Goal: Navigation & Orientation: Find specific page/section

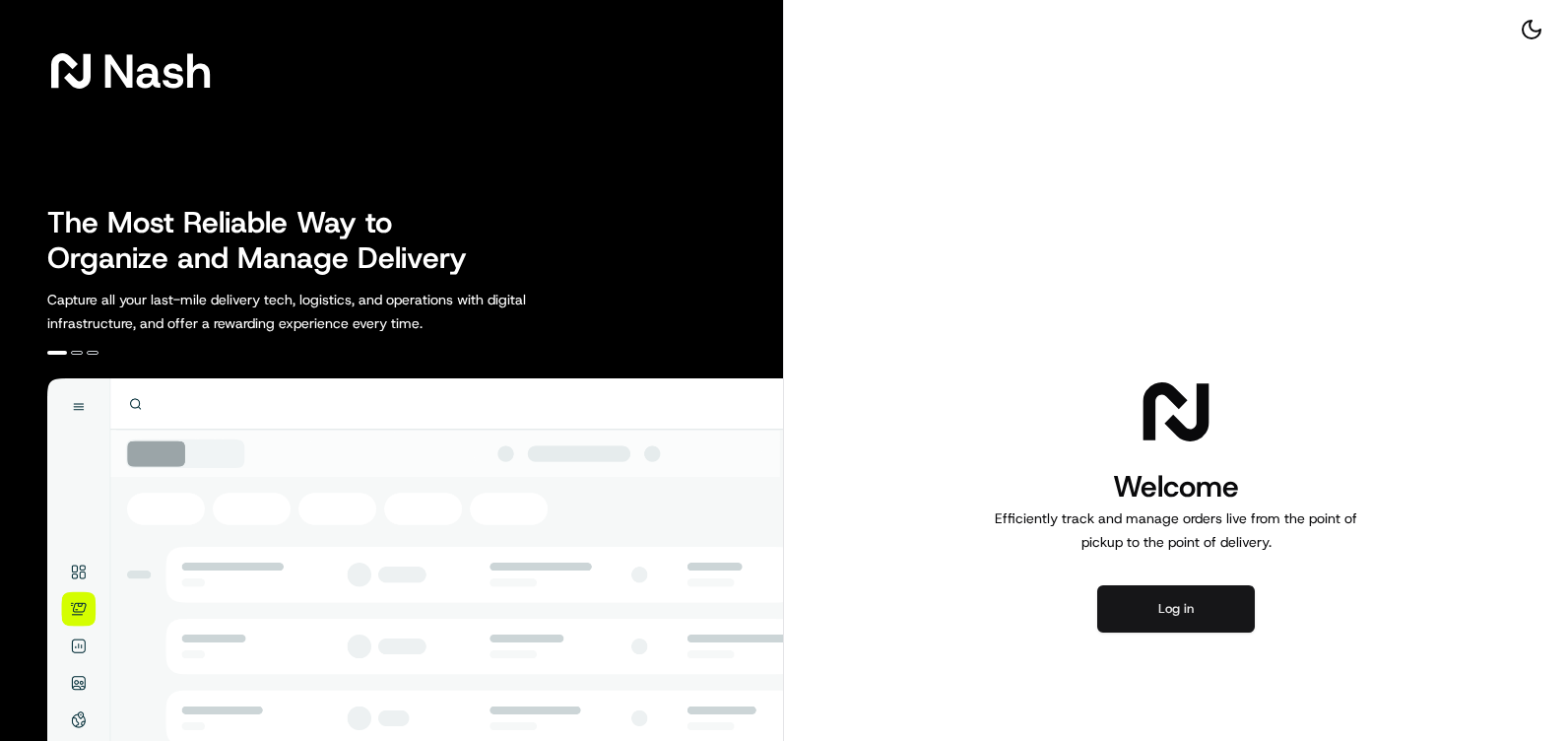
click at [1147, 603] on button "Log in" at bounding box center [1175, 609] width 157 height 48
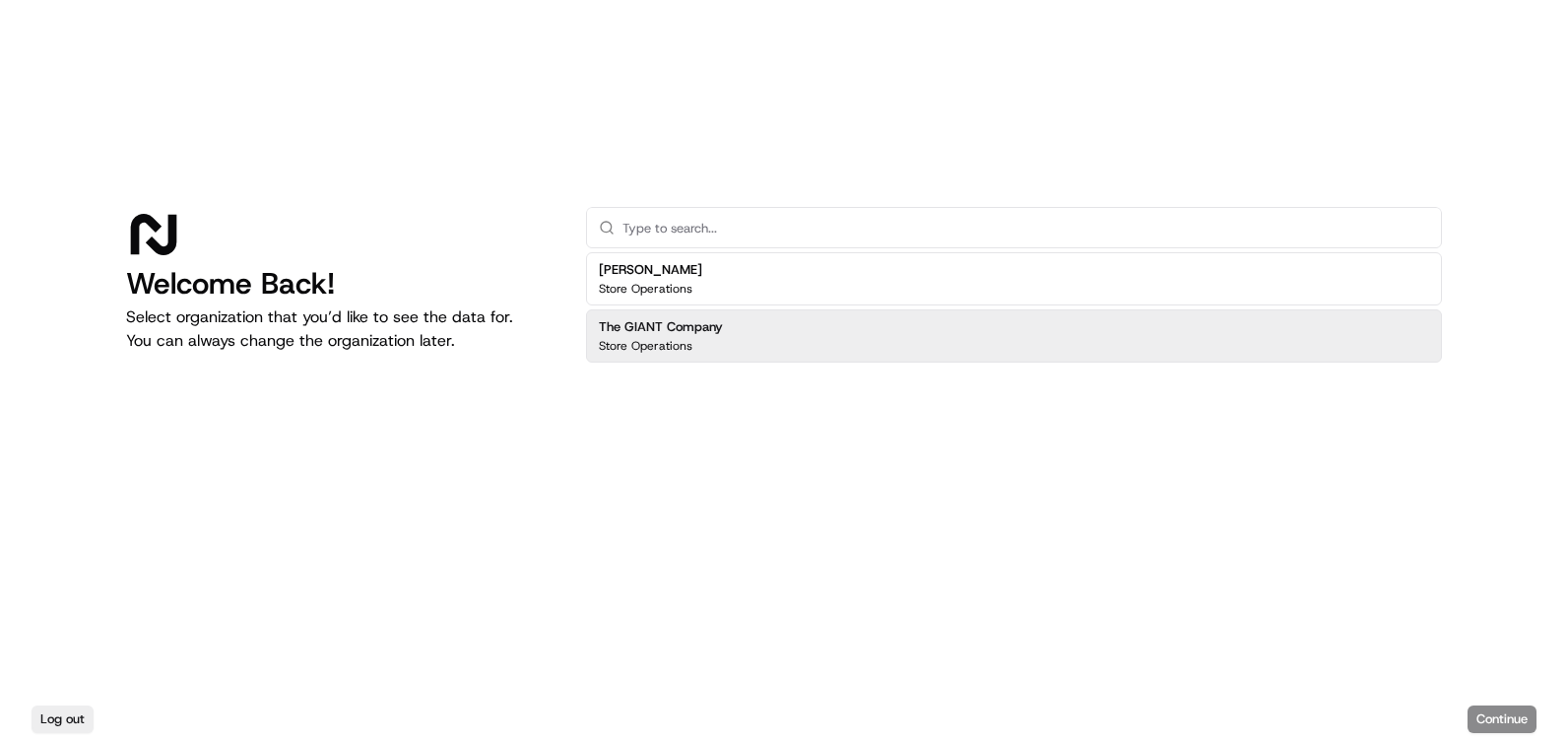
click at [715, 340] on div "Store Operations" at bounding box center [660, 346] width 124 height 16
click at [1493, 715] on button "Continue" at bounding box center [1501, 719] width 69 height 28
